Goal: Task Accomplishment & Management: Complete application form

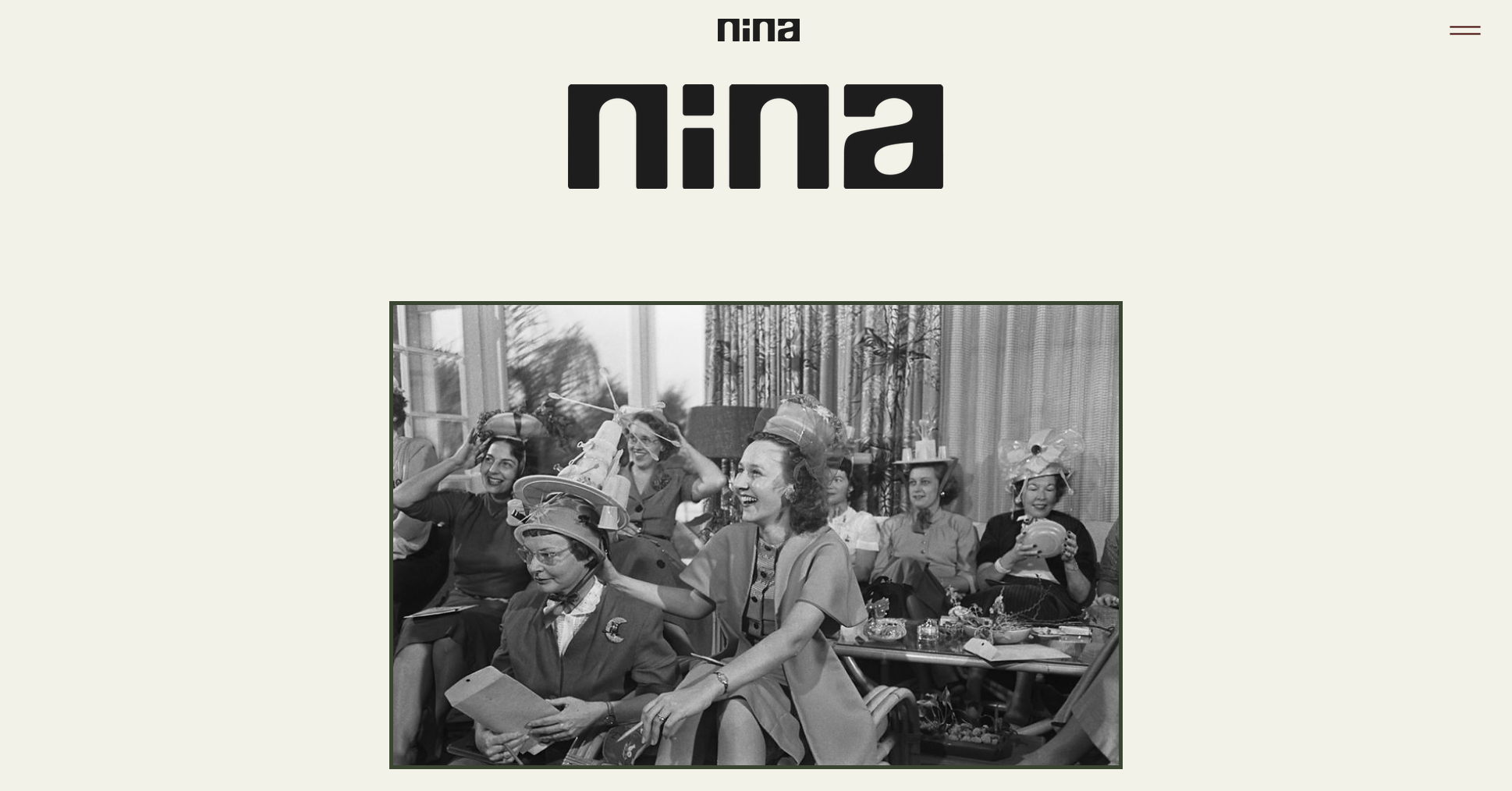
click at [1471, 20] on icon "Menu" at bounding box center [1464, 30] width 55 height 55
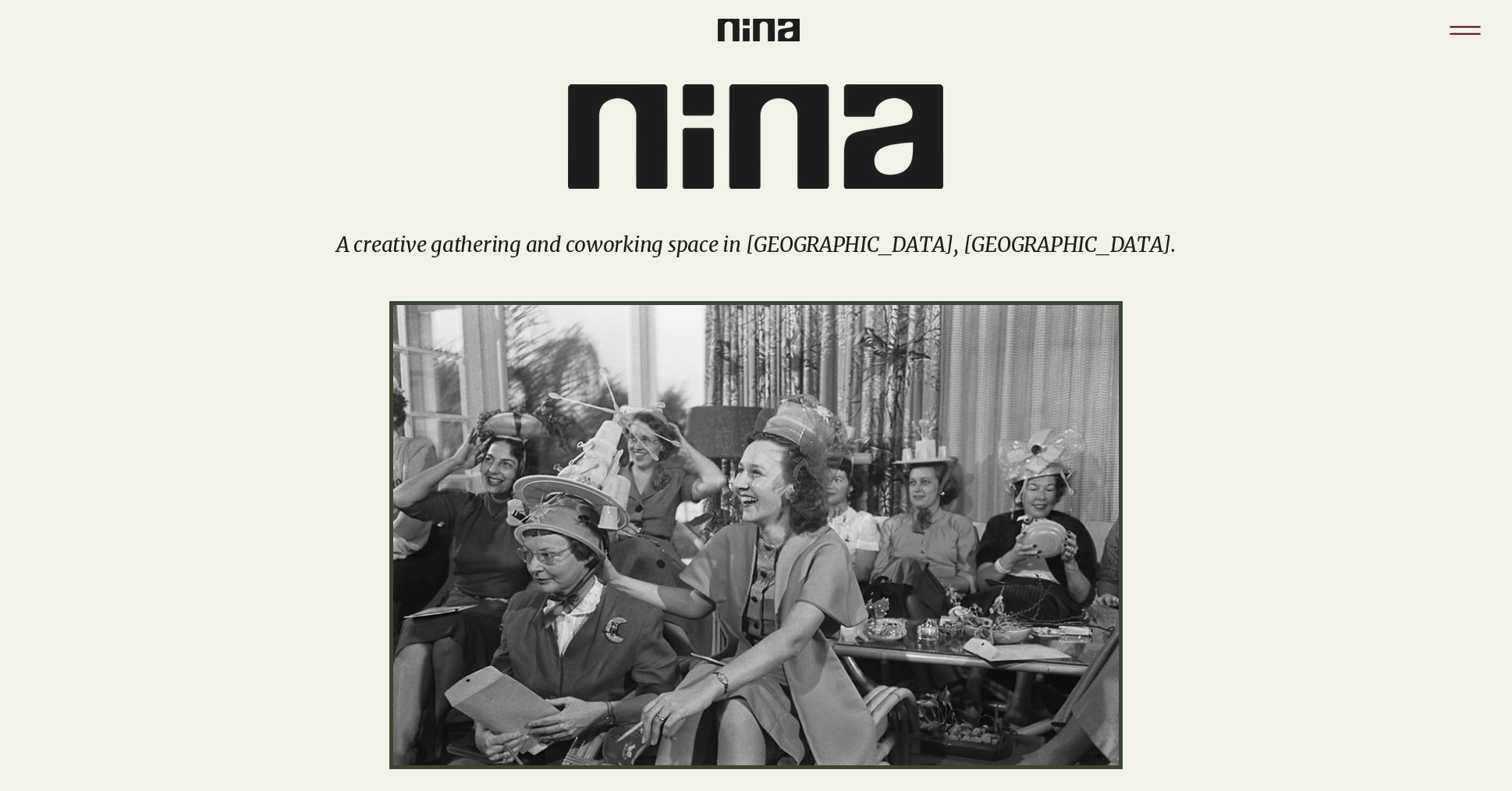
click at [1457, 34] on icon "Menu" at bounding box center [1464, 30] width 55 height 55
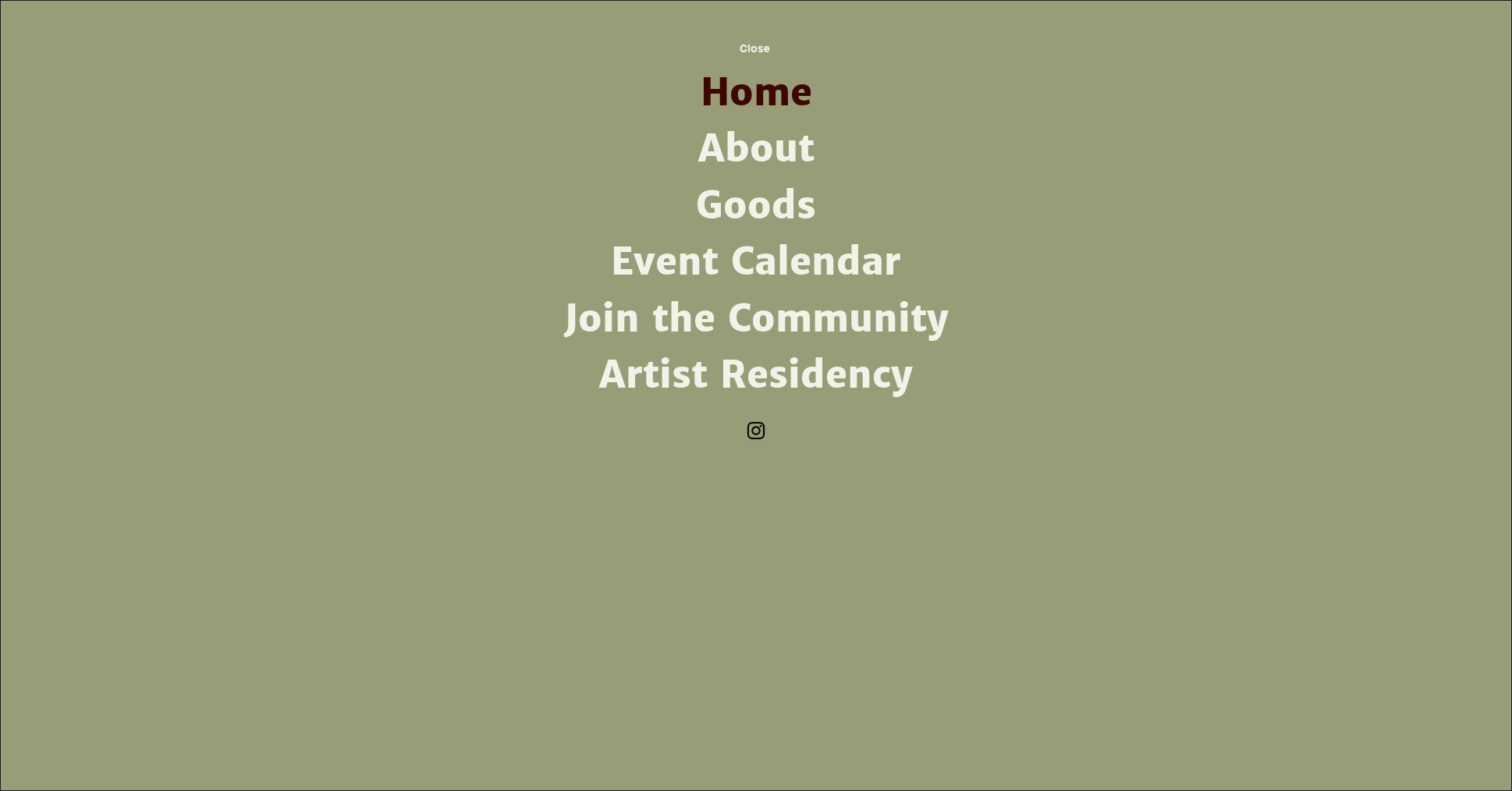
click at [659, 375] on link "Artist Residency" at bounding box center [756, 375] width 407 height 56
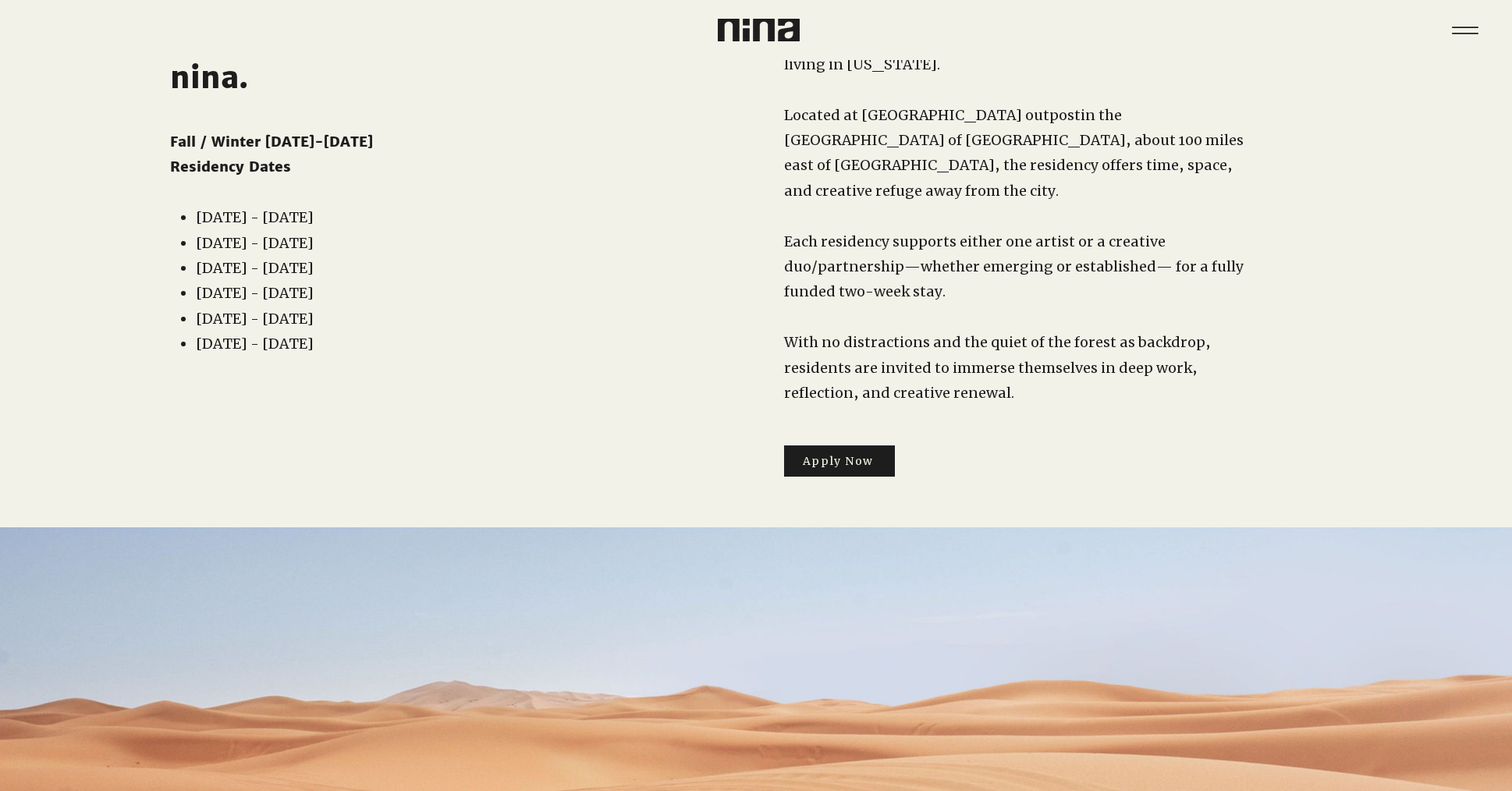
scroll to position [127, 0]
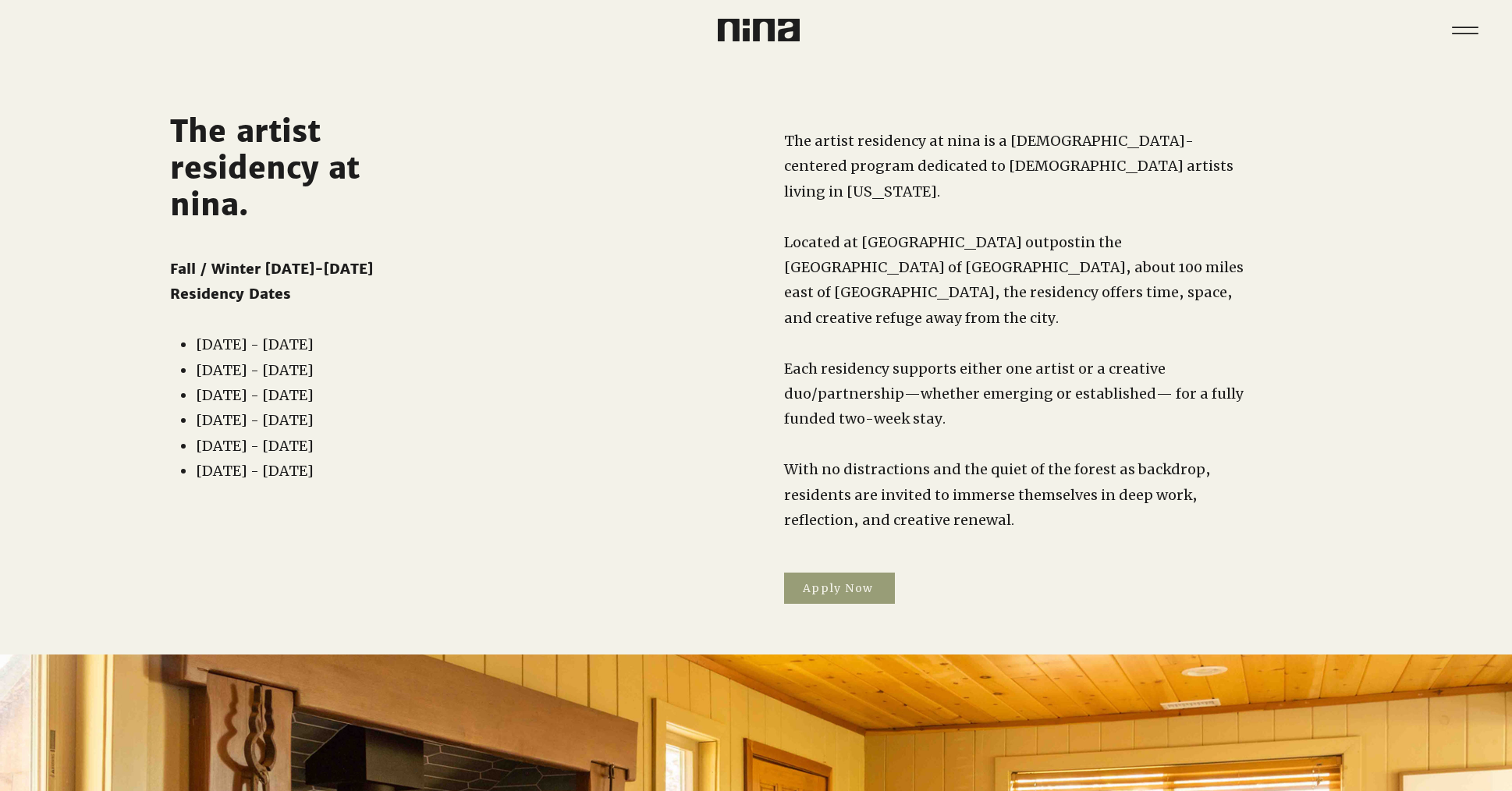
click at [850, 572] on span "Apply Now" at bounding box center [839, 587] width 111 height 31
